Goal: Task Accomplishment & Management: Manage account settings

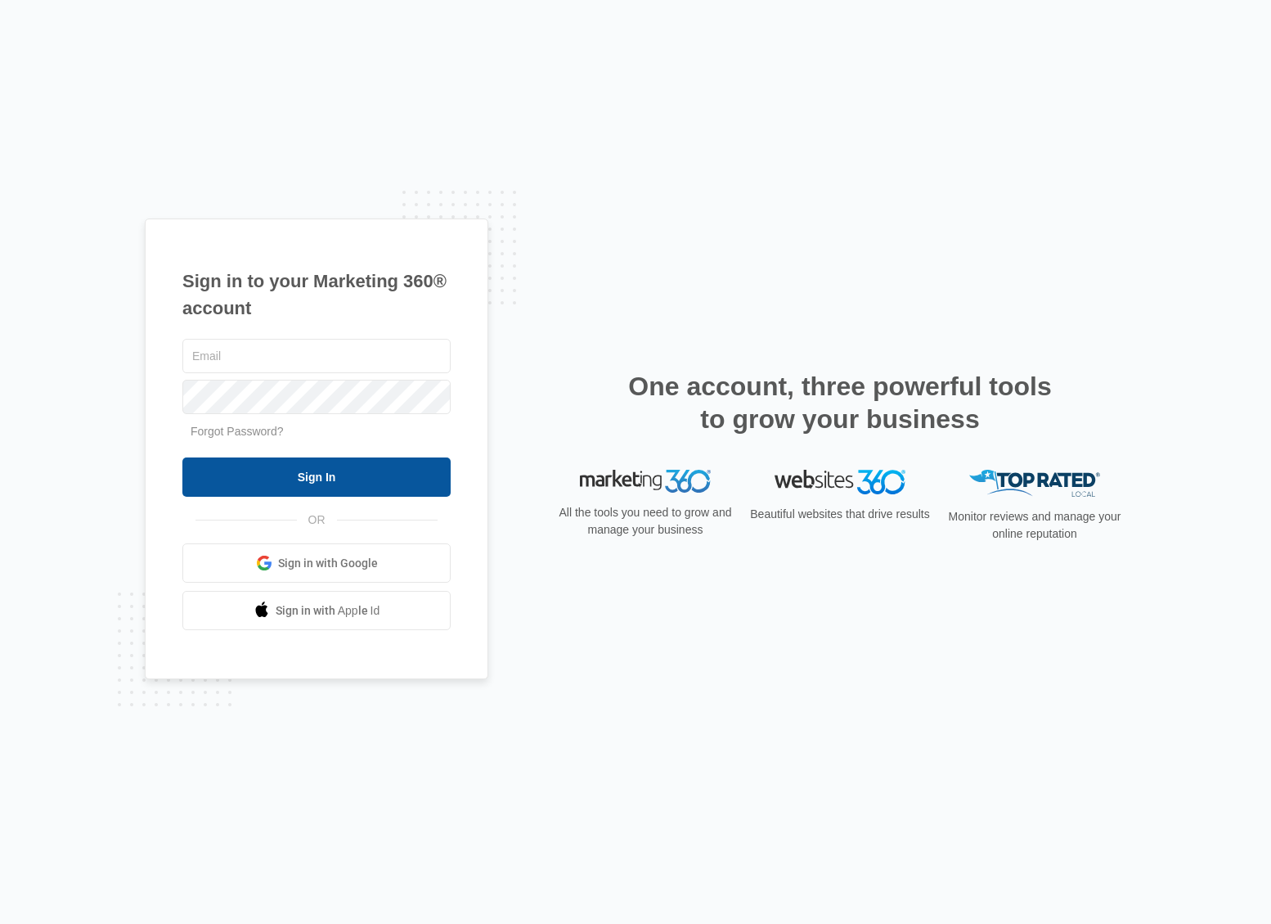
type input "[EMAIL_ADDRESS][DOMAIN_NAME]"
click at [325, 484] on input "Sign In" at bounding box center [316, 476] width 268 height 39
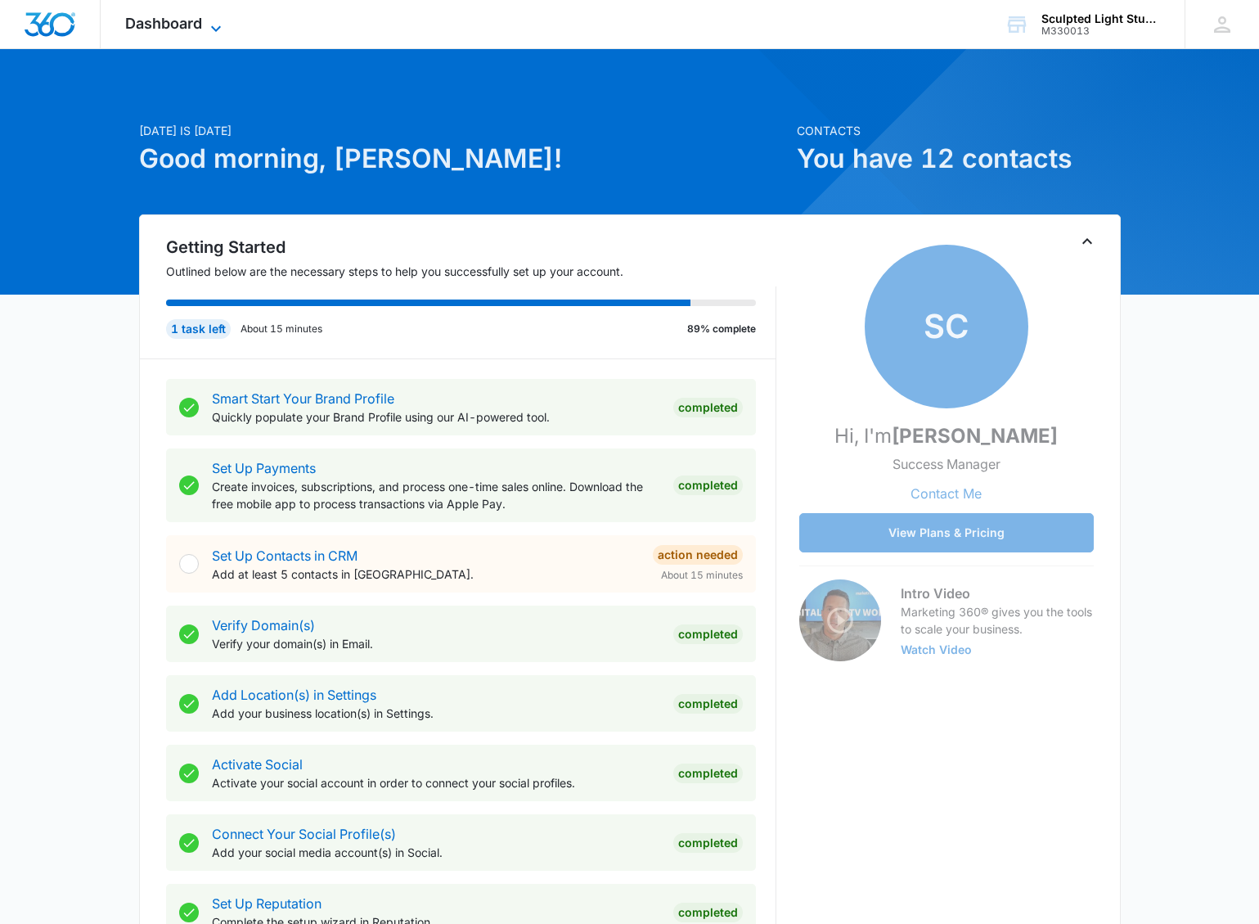
click at [161, 23] on span "Dashboard" at bounding box center [163, 23] width 77 height 17
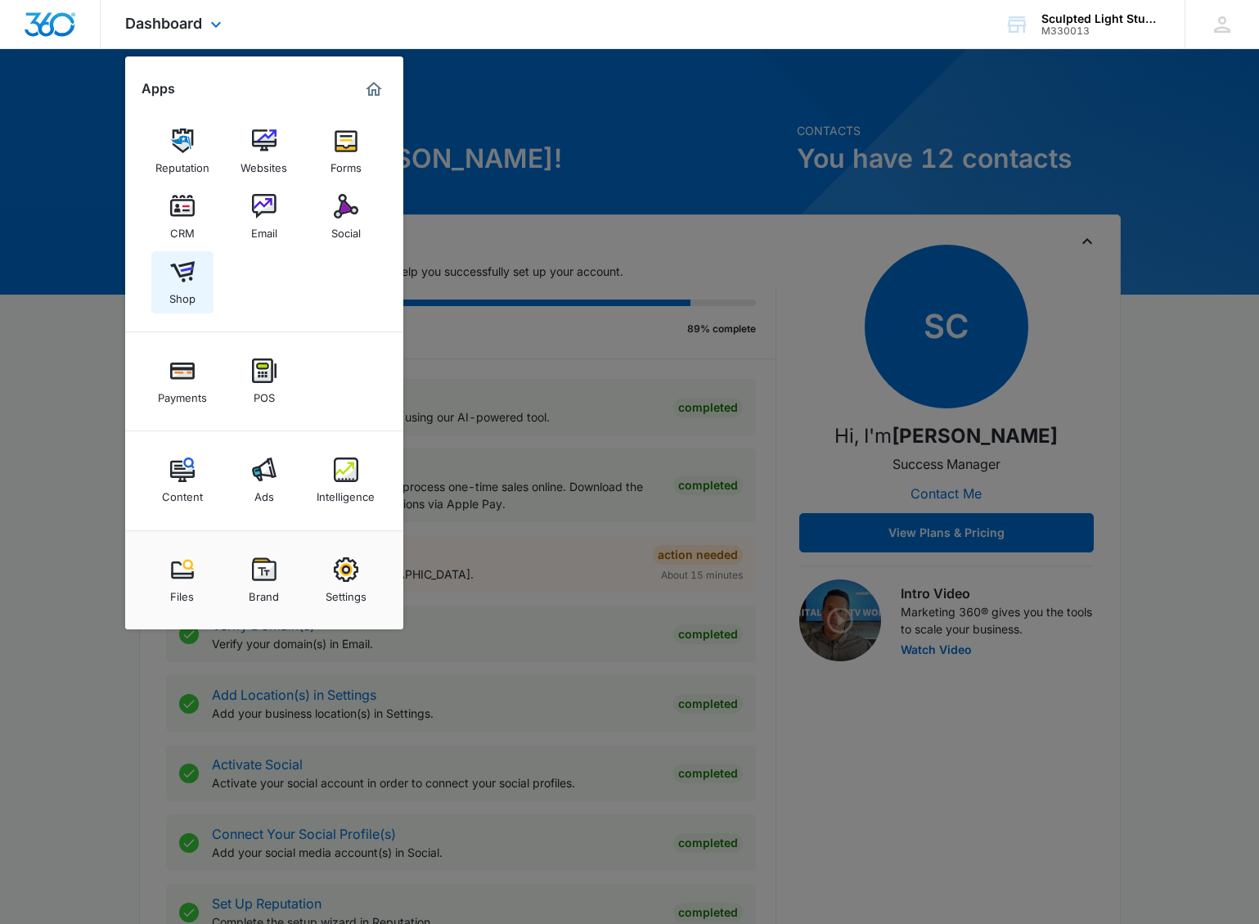
click at [178, 272] on img at bounding box center [182, 271] width 25 height 25
